Goal: Information Seeking & Learning: Find specific fact

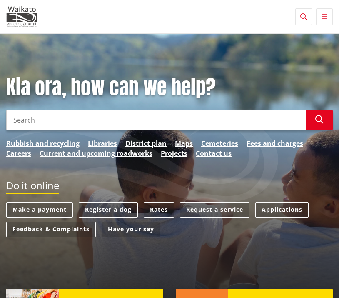
click at [129, 124] on input "Search" at bounding box center [156, 120] width 300 height 20
type input "Rangiriri"
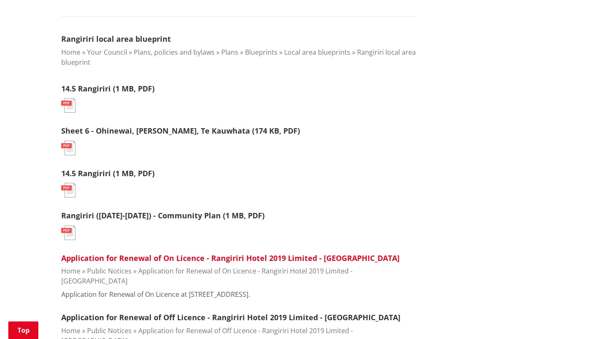
scroll to position [262, 0]
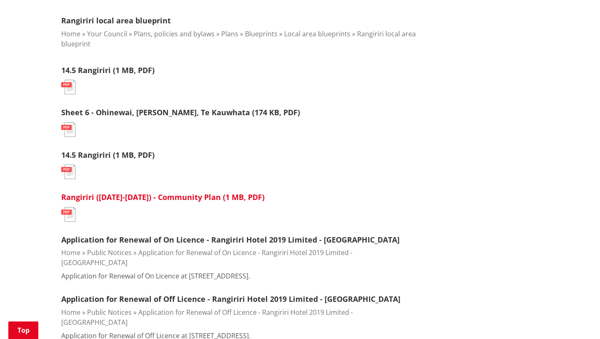
click at [183, 198] on link "Rangiriri (2011-2020) - Community Plan (1 MB, PDF)" at bounding box center [162, 197] width 203 height 10
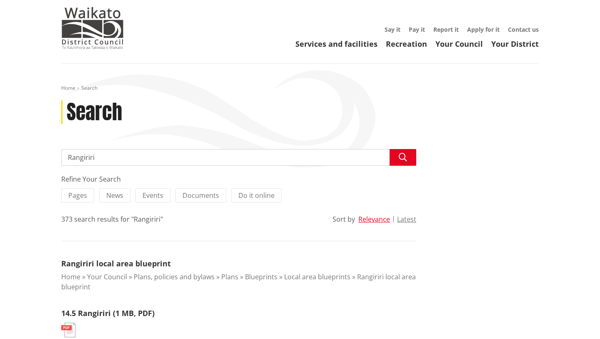
scroll to position [36, 0]
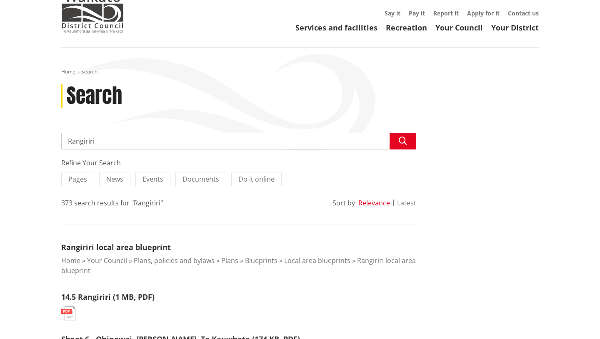
click at [106, 142] on input "Rangiriri" at bounding box center [238, 141] width 355 height 17
type input "Rangiriri community plan area"
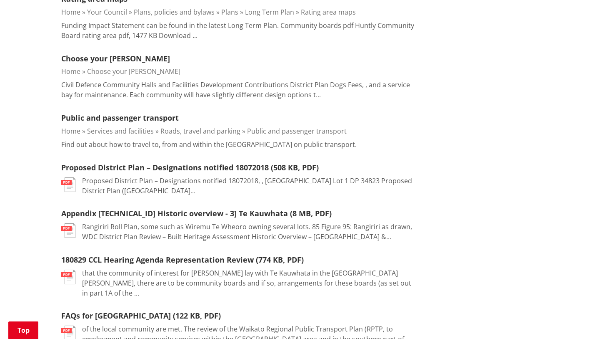
scroll to position [500, 0]
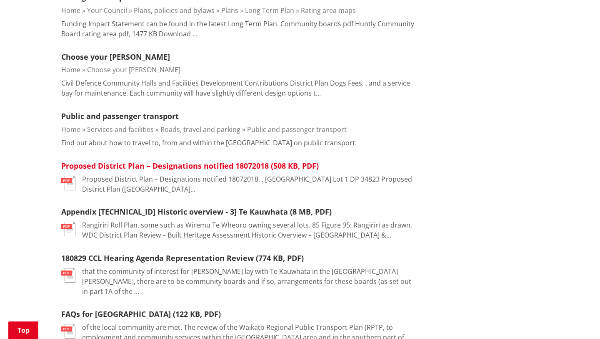
click at [157, 162] on link "Proposed District Plan – Designations notified 18072018 (508 KB, PDF)" at bounding box center [190, 166] width 258 height 10
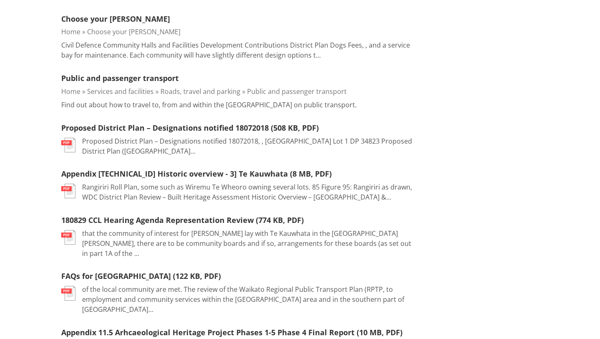
scroll to position [0, 0]
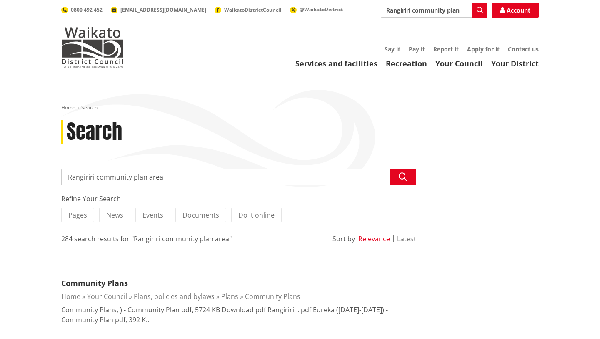
drag, startPoint x: 170, startPoint y: 176, endPoint x: 70, endPoint y: 164, distance: 100.4
type input "State Highway One Diversion"
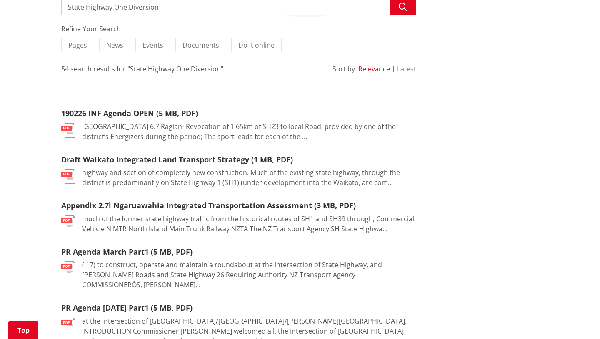
scroll to position [161, 0]
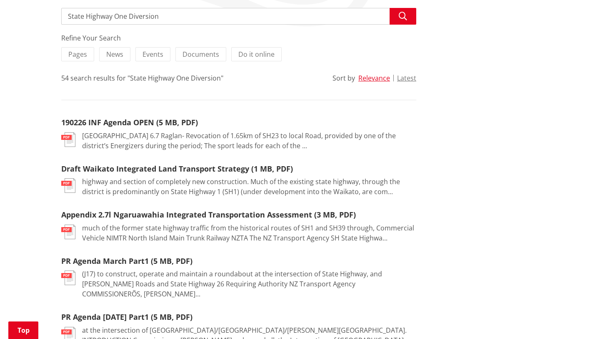
drag, startPoint x: 178, startPoint y: 18, endPoint x: 128, endPoint y: 17, distance: 49.7
click at [128, 17] on input "State Highway One Diversion" at bounding box center [238, 16] width 355 height 17
type input "State Highway One Rangiriri"
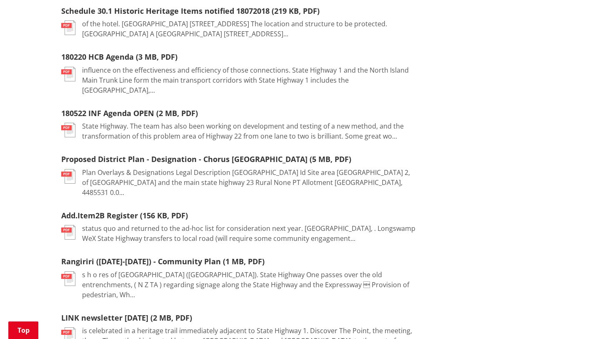
scroll to position [859, 0]
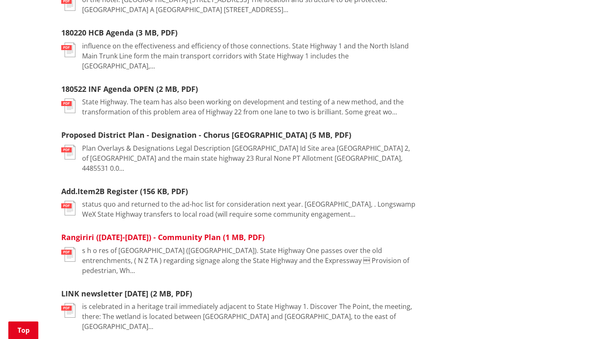
click at [147, 232] on link "Rangiriri ([DATE]-[DATE]) - Community Plan (1 MB, PDF)" at bounding box center [162, 237] width 203 height 10
